Goal: Information Seeking & Learning: Check status

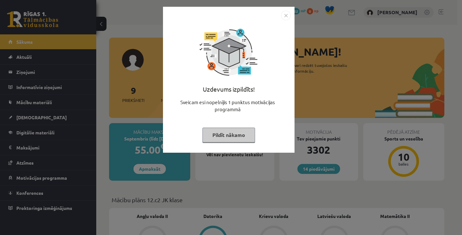
click at [224, 129] on button "Pildīt nākamo" at bounding box center [228, 134] width 53 height 15
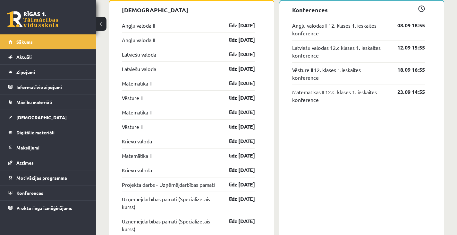
scroll to position [532, 0]
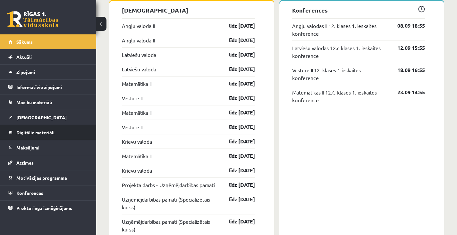
click at [47, 131] on span "Digitālie materiāli" at bounding box center [35, 132] width 38 height 6
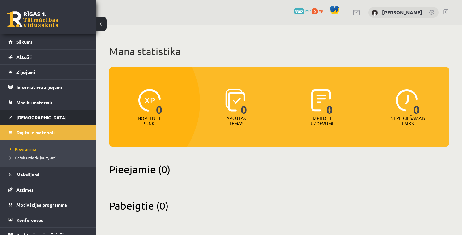
click at [27, 119] on span "[DEMOGRAPHIC_DATA]" at bounding box center [41, 117] width 50 height 6
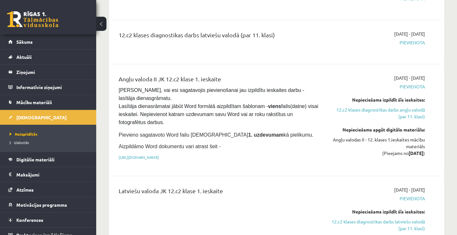
scroll to position [105, 0]
click at [28, 185] on link "Atzīmes" at bounding box center [48, 189] width 80 height 15
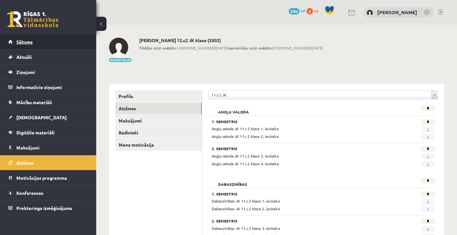
click at [44, 37] on link "Sākums" at bounding box center [48, 41] width 80 height 15
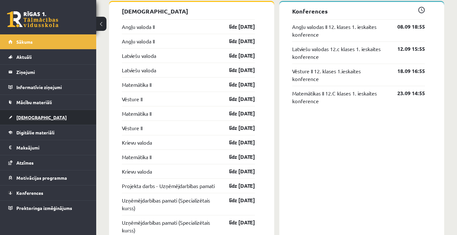
scroll to position [530, 0]
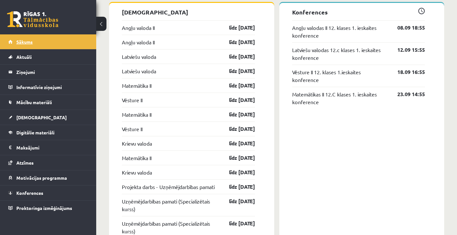
click at [41, 45] on link "Sākums" at bounding box center [48, 41] width 80 height 15
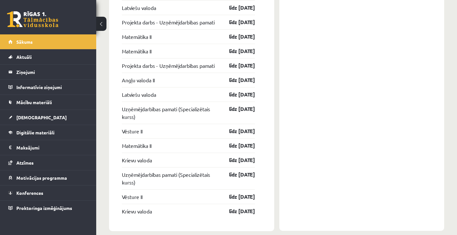
scroll to position [878, 0]
